Goal: Transaction & Acquisition: Purchase product/service

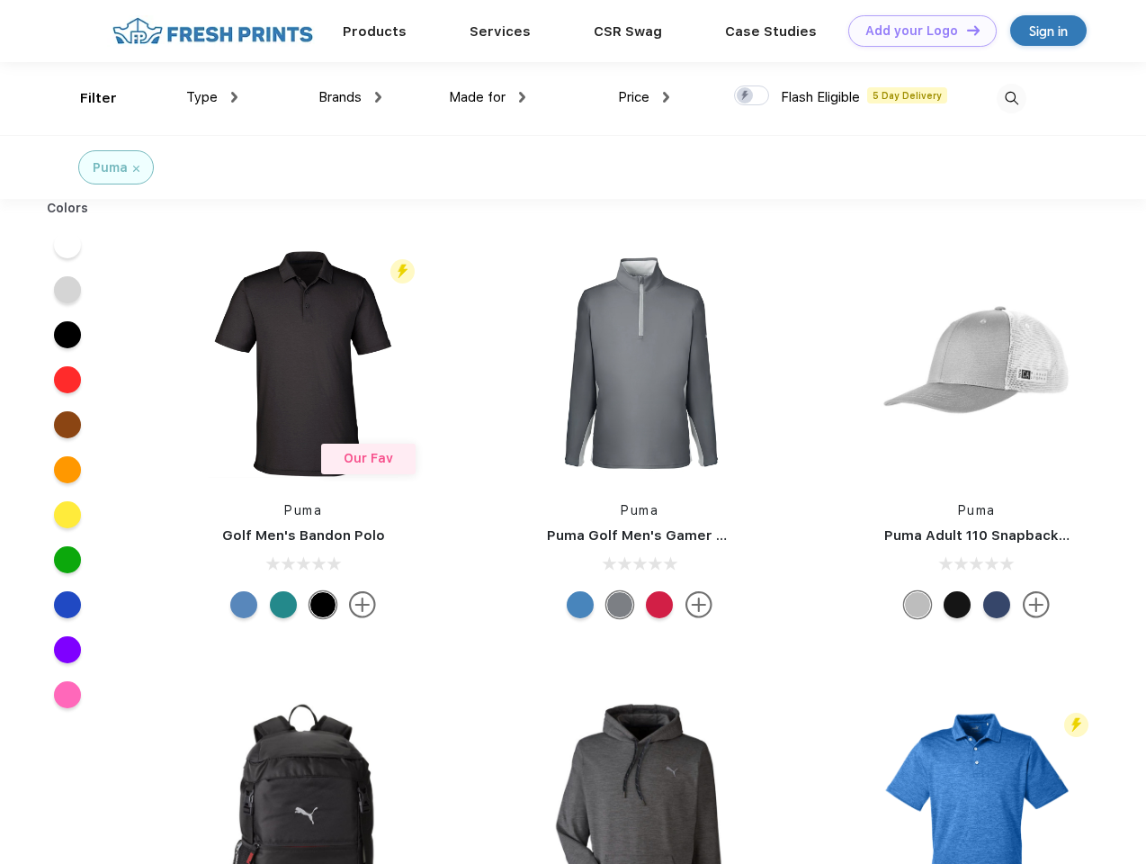
scroll to position [1, 0]
click at [916, 31] on link "Add your Logo Design Tool" at bounding box center [922, 30] width 148 height 31
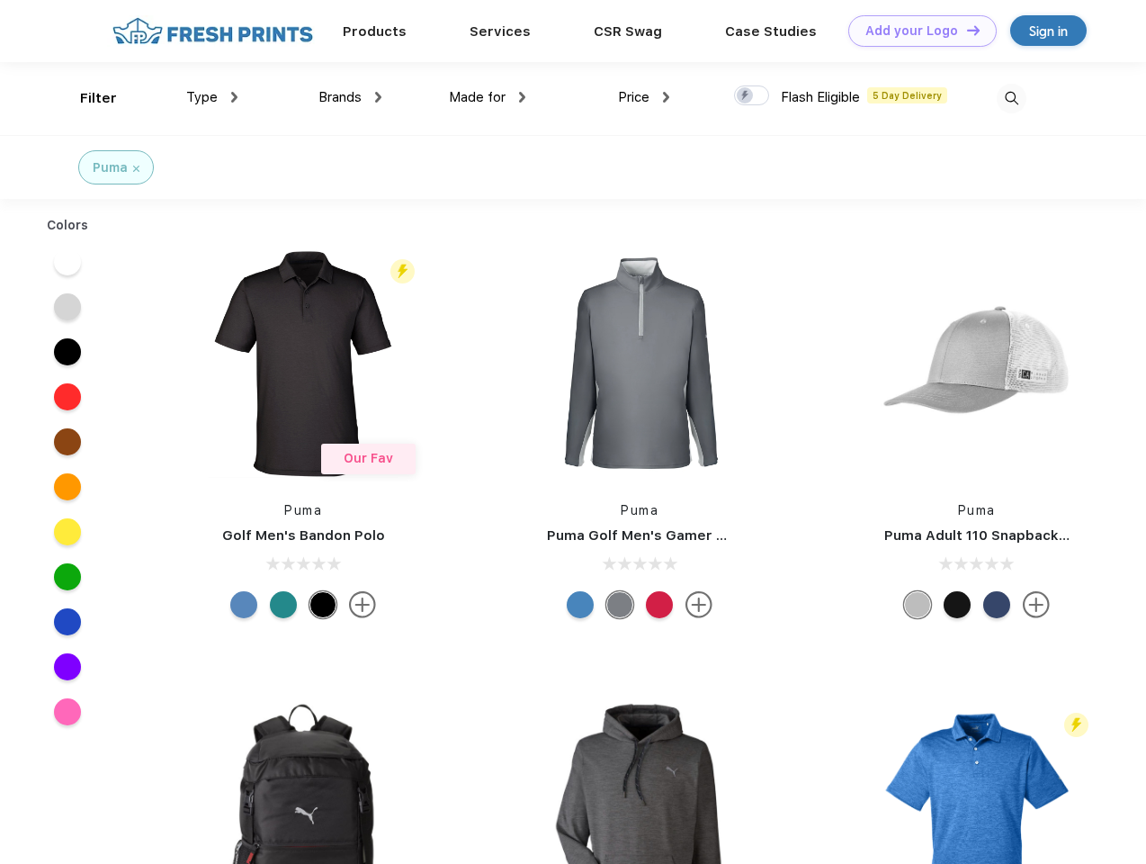
click at [0, 0] on div "Design Tool" at bounding box center [0, 0] width 0 height 0
click at [965, 30] on link "Add your Logo Design Tool" at bounding box center [922, 30] width 148 height 31
click at [86, 98] on div "Filter" at bounding box center [98, 98] width 37 height 21
click at [212, 97] on span "Type" at bounding box center [201, 97] width 31 height 16
click at [350, 97] on span "Brands" at bounding box center [339, 97] width 43 height 16
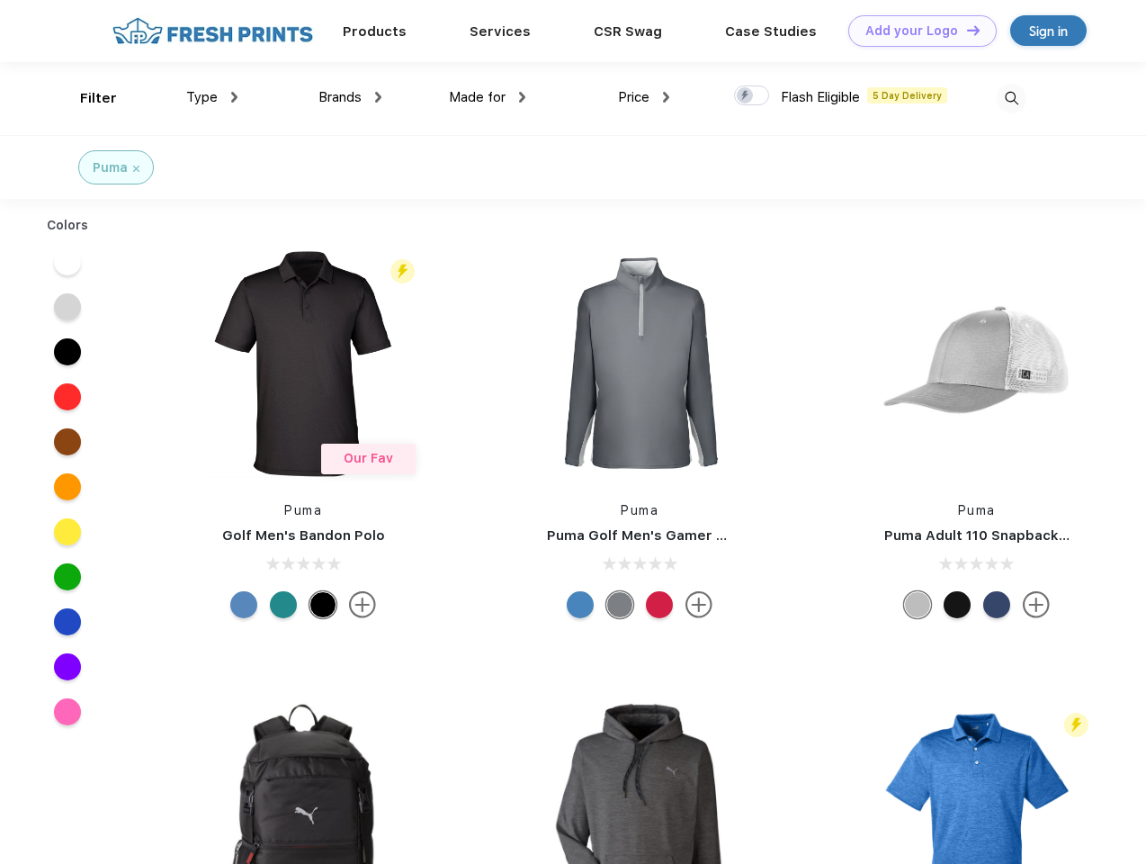
click at [488, 97] on span "Made for" at bounding box center [477, 97] width 57 height 16
click at [644, 97] on span "Price" at bounding box center [633, 97] width 31 height 16
click at [752, 96] on div at bounding box center [751, 95] width 35 height 20
click at [746, 96] on input "checkbox" at bounding box center [740, 91] width 12 height 12
click at [1011, 98] on img at bounding box center [1012, 99] width 30 height 30
